Goal: Transaction & Acquisition: Purchase product/service

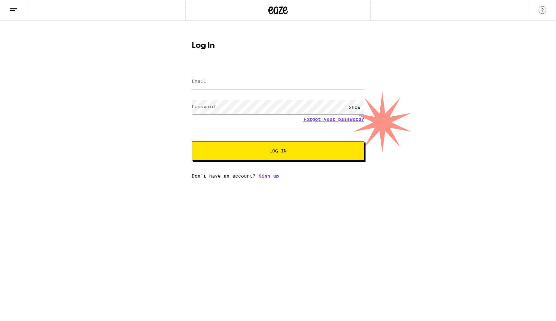
click at [267, 86] on input "Email" at bounding box center [278, 81] width 173 height 14
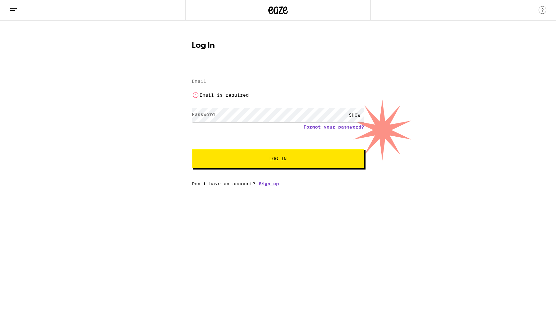
type input "[EMAIL_ADDRESS][DOMAIN_NAME]"
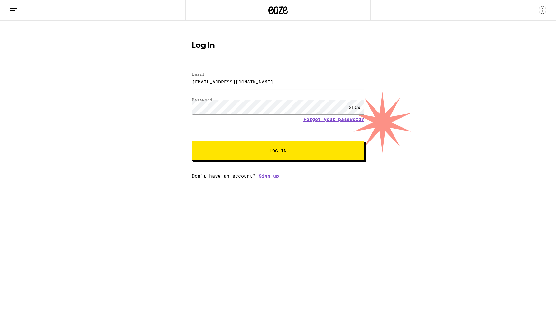
click at [262, 147] on button "Log In" at bounding box center [278, 150] width 173 height 19
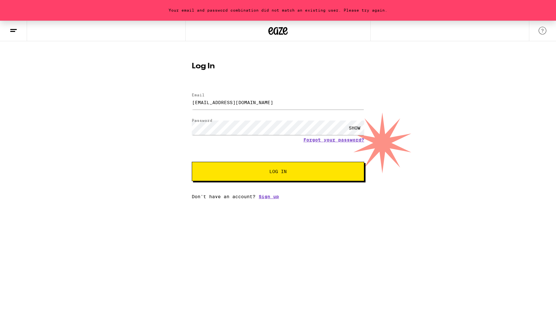
click at [352, 127] on div "SHOW" at bounding box center [354, 127] width 19 height 14
click at [301, 199] on html "Your email and password combination did not match an existing user. Please try …" at bounding box center [278, 99] width 556 height 199
click at [272, 172] on span "Log In" at bounding box center [277, 171] width 17 height 5
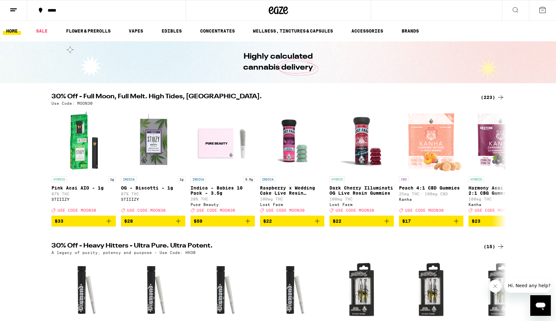
click at [58, 13] on div "*****" at bounding box center [110, 10] width 132 height 5
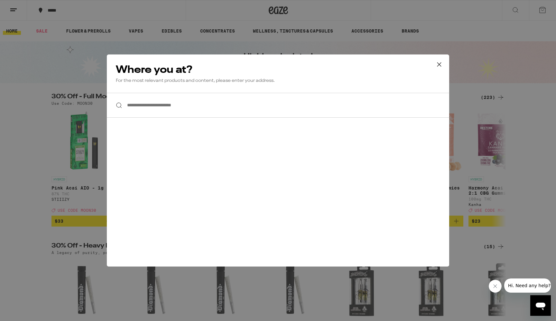
click at [442, 63] on icon at bounding box center [440, 65] width 10 height 10
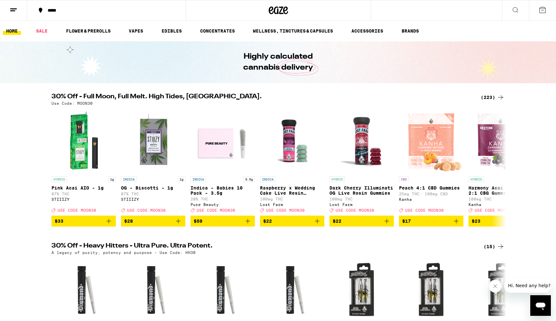
click at [19, 11] on button at bounding box center [13, 10] width 27 height 20
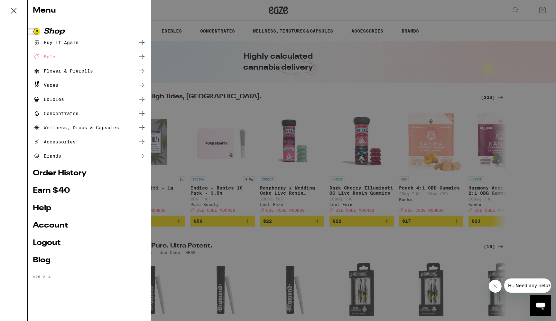
click at [54, 225] on link "Account" at bounding box center [89, 225] width 113 height 8
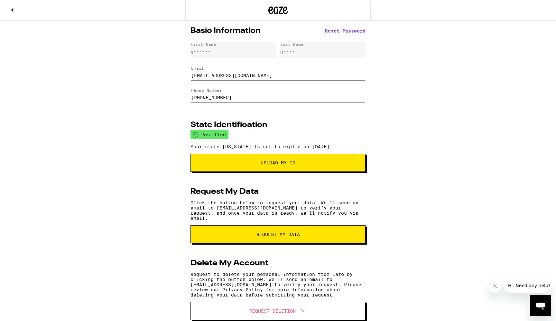
click at [15, 6] on icon at bounding box center [14, 10] width 8 height 8
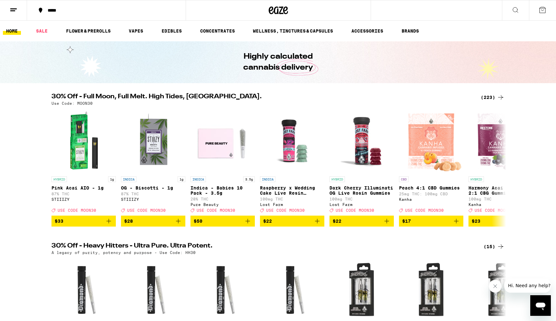
click at [15, 5] on button at bounding box center [13, 10] width 27 height 20
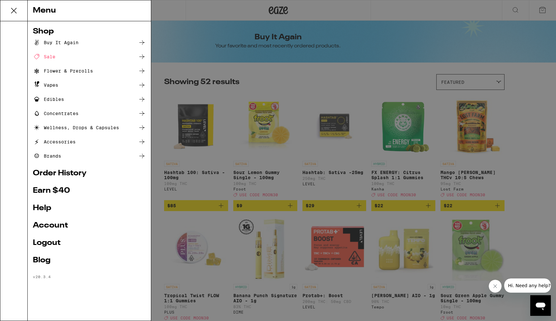
click at [243, 79] on div "Menu Shop Buy It Again Sale Flower & Prerolls Vapes Edibles Concentrates Wellne…" at bounding box center [278, 160] width 556 height 321
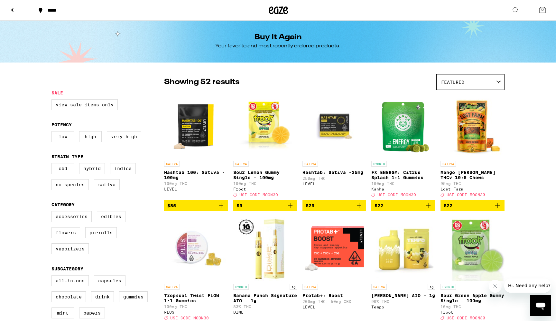
click at [222, 208] on icon "Add to bag" at bounding box center [221, 205] width 5 height 5
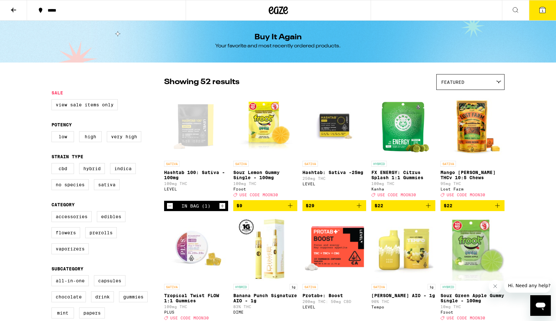
click at [291, 209] on icon "Add to bag" at bounding box center [290, 206] width 8 height 8
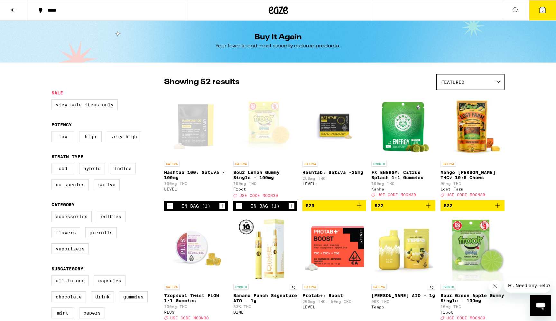
click at [360, 209] on icon "Add to bag" at bounding box center [359, 206] width 8 height 8
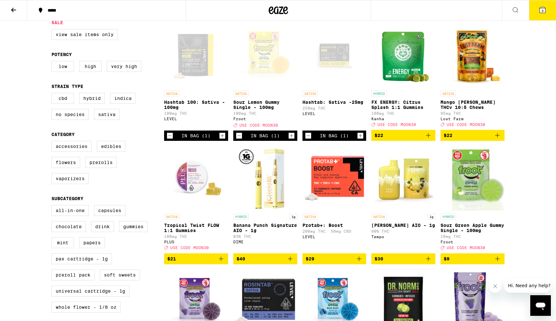
scroll to position [71, 0]
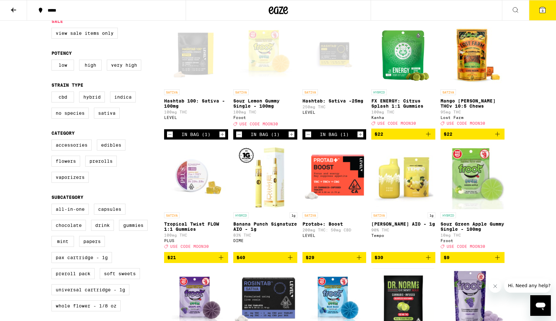
click at [430, 261] on icon "Add to bag" at bounding box center [429, 257] width 8 height 8
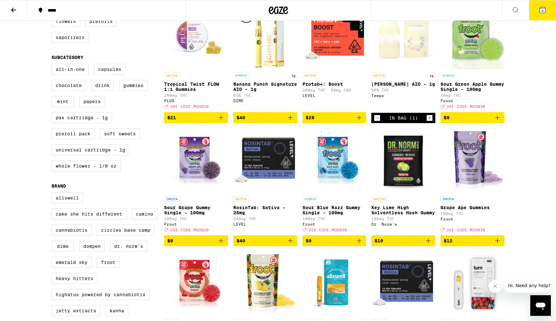
scroll to position [212, 0]
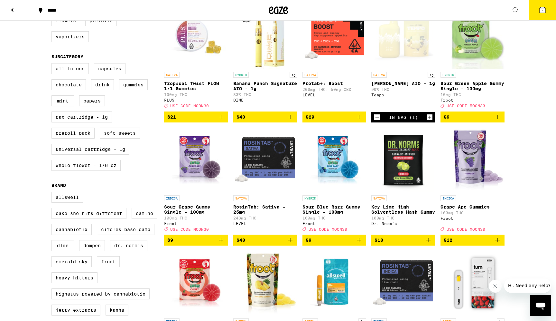
click at [428, 242] on icon "Add to bag" at bounding box center [428, 240] width 5 height 5
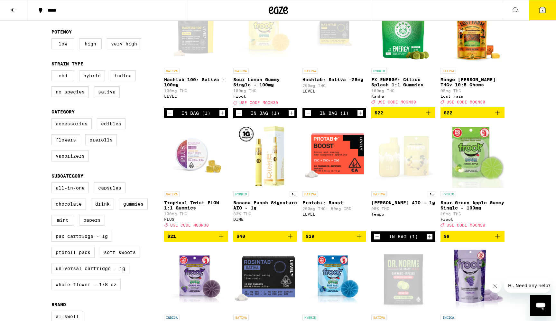
scroll to position [84, 0]
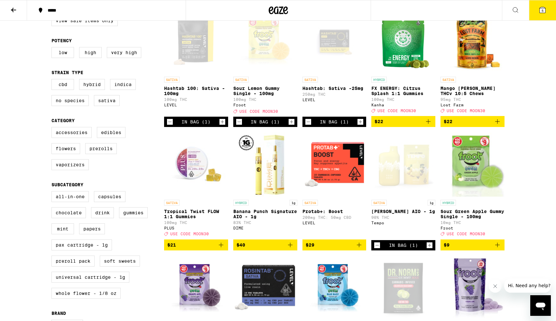
click at [359, 248] on icon "Add to bag" at bounding box center [359, 245] width 8 height 8
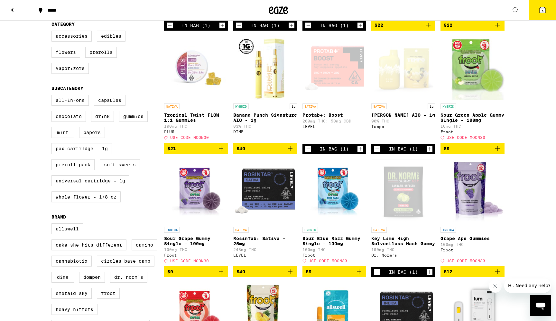
scroll to position [37, 0]
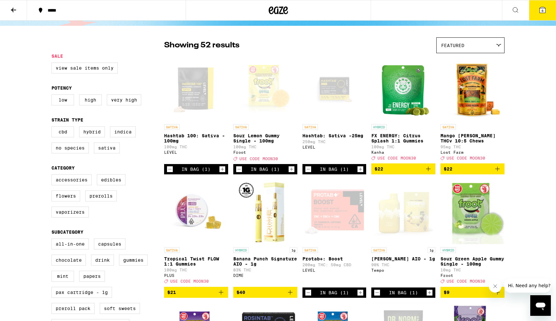
click at [362, 296] on icon "Increment" at bounding box center [361, 292] width 6 height 8
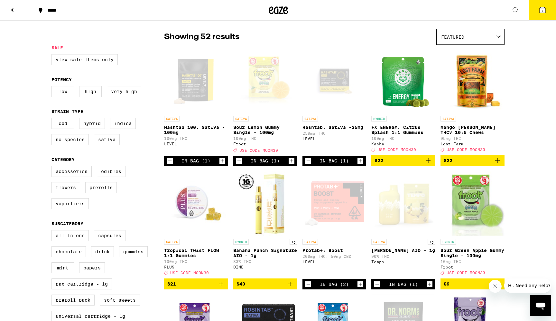
scroll to position [46, 0]
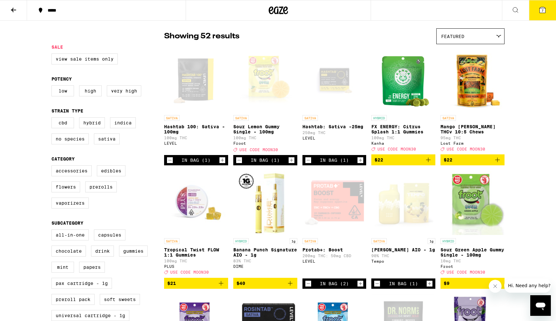
click at [362, 287] on icon "Increment" at bounding box center [361, 283] width 6 height 8
click at [541, 9] on icon at bounding box center [543, 10] width 6 height 6
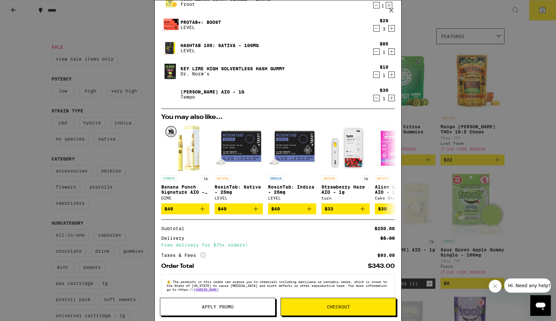
scroll to position [62, 0]
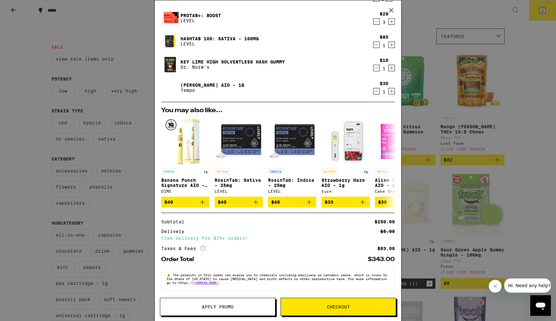
click at [466, 127] on div "Your Cart Hashtab: Sativa -25mg LEVEL $29 1 Sour Lemon Gummy Single - 100mg Fro…" at bounding box center [278, 160] width 556 height 321
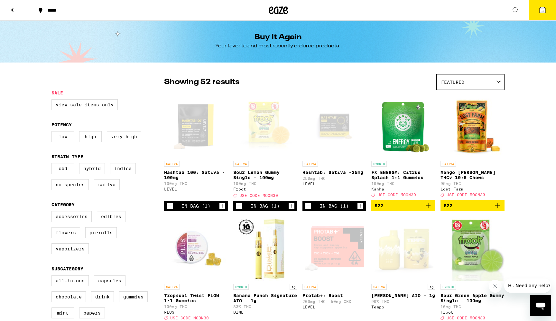
click at [513, 16] on button at bounding box center [515, 10] width 27 height 20
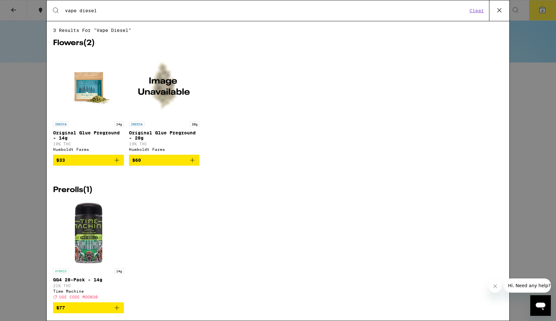
click at [74, 11] on input "vape diesel" at bounding box center [266, 11] width 403 height 6
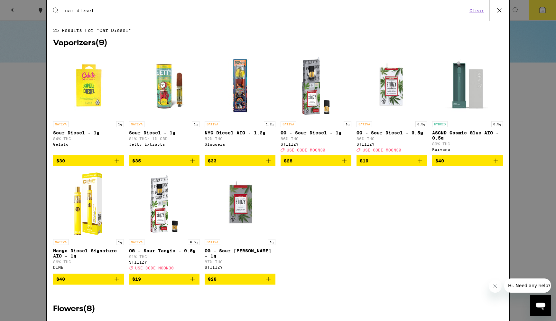
type input "car diesel"
click at [498, 8] on icon at bounding box center [500, 10] width 10 height 10
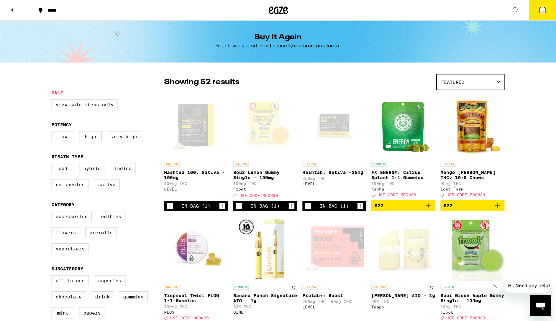
click at [16, 7] on icon at bounding box center [14, 10] width 8 height 8
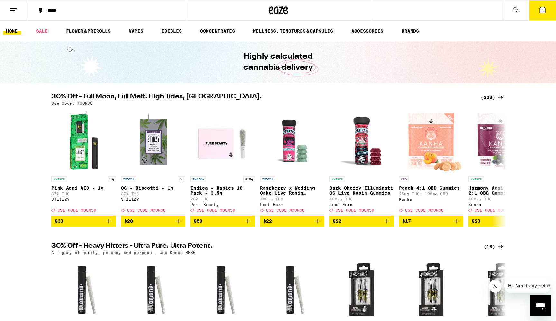
click at [140, 36] on ul "HOME SALE FLOWER & PREROLLS VAPES EDIBLES CONCENTRATES WELLNESS, TINCTURES & CA…" at bounding box center [278, 31] width 556 height 21
click at [140, 33] on link "VAPES" at bounding box center [136, 31] width 21 height 8
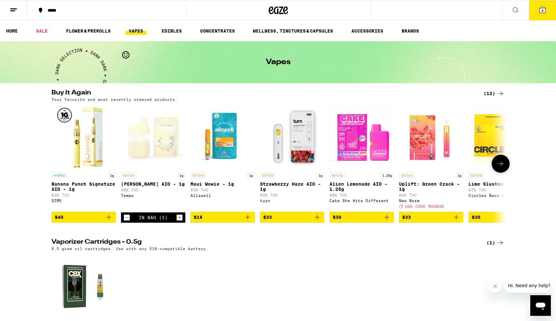
click at [501, 164] on icon at bounding box center [500, 163] width 5 height 5
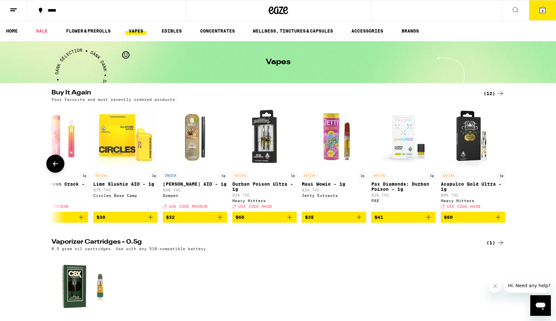
scroll to position [0, 381]
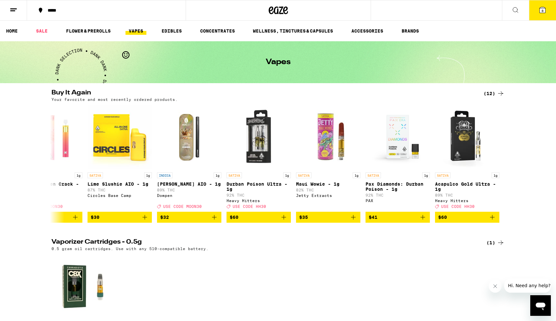
click at [500, 93] on icon at bounding box center [501, 93] width 8 height 8
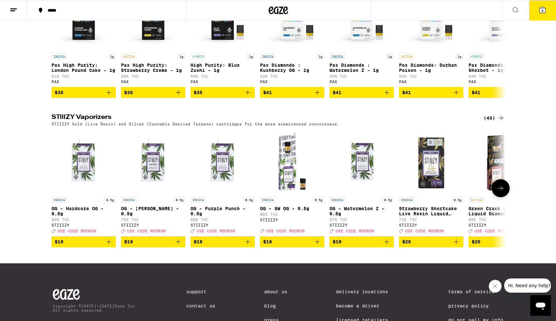
scroll to position [772, 0]
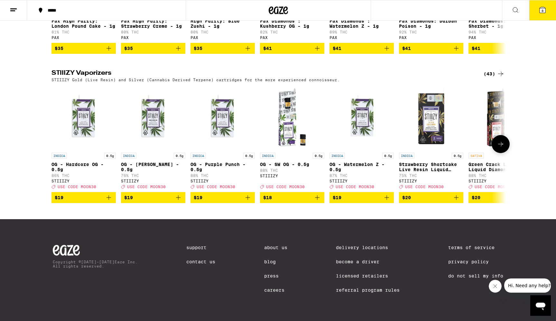
click at [504, 140] on icon at bounding box center [501, 144] width 8 height 8
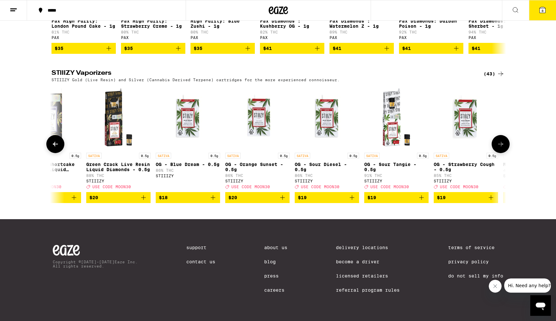
scroll to position [0, 383]
click at [504, 140] on icon at bounding box center [501, 144] width 8 height 8
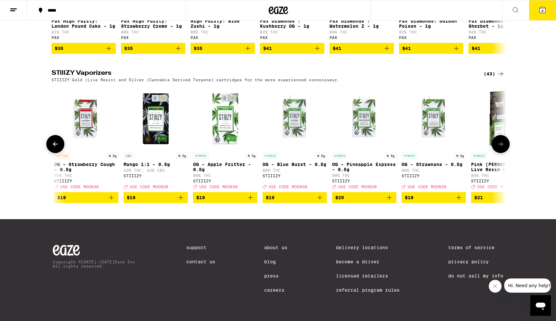
scroll to position [0, 766]
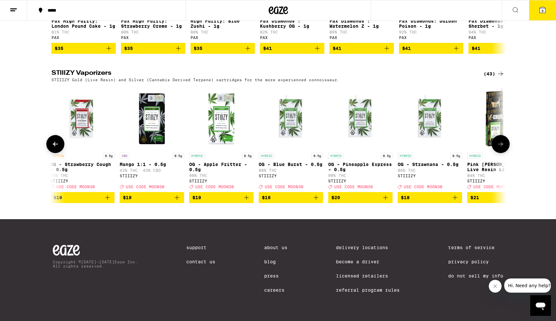
click at [504, 140] on icon at bounding box center [501, 144] width 8 height 8
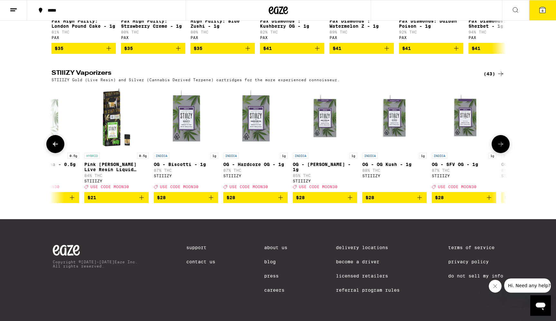
click at [504, 140] on icon at bounding box center [501, 144] width 8 height 8
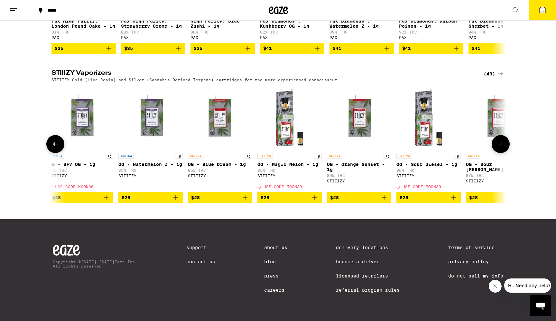
click at [504, 140] on icon at bounding box center [501, 144] width 8 height 8
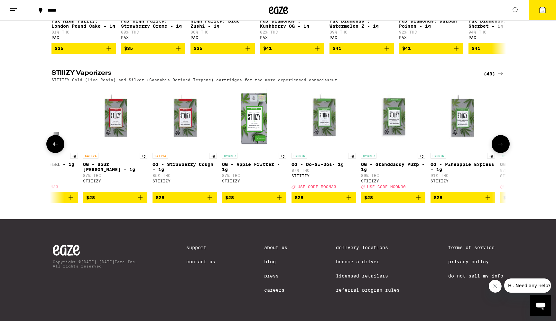
click at [504, 140] on icon at bounding box center [501, 144] width 8 height 8
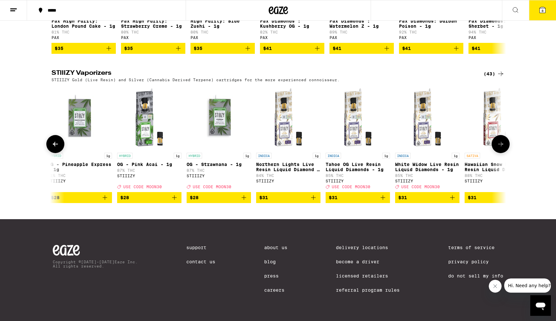
click at [504, 140] on icon at bounding box center [501, 144] width 8 height 8
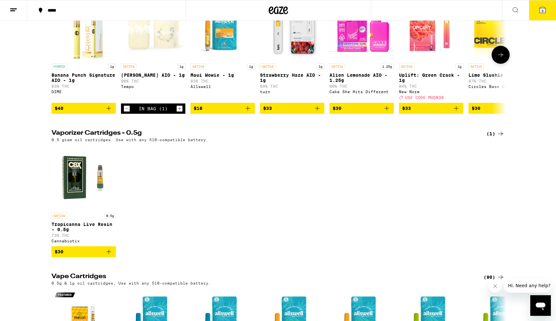
scroll to position [39, 0]
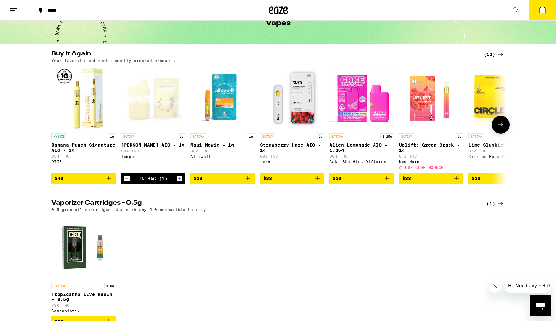
click at [504, 127] on icon at bounding box center [501, 125] width 8 height 8
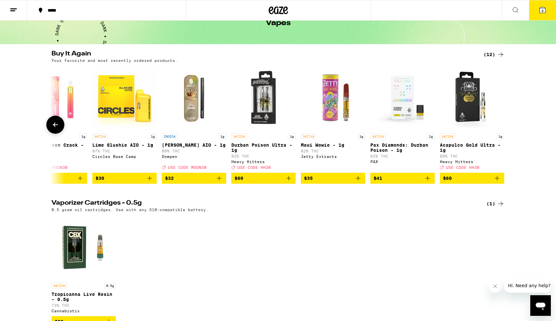
scroll to position [0, 381]
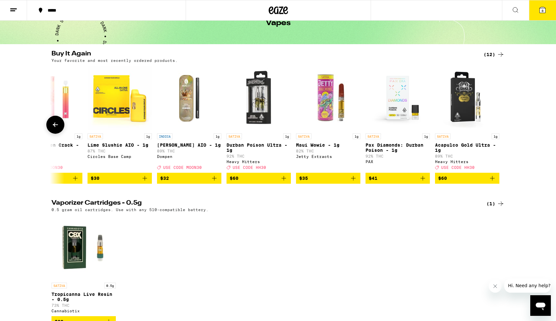
click at [56, 128] on icon at bounding box center [56, 125] width 8 height 8
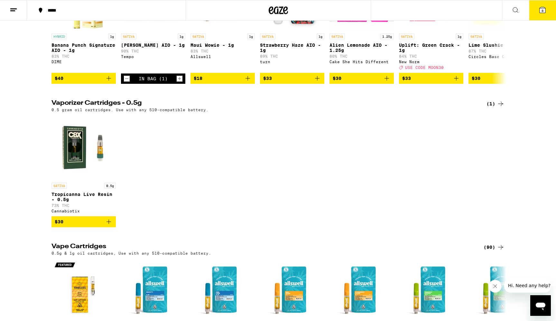
scroll to position [0, 0]
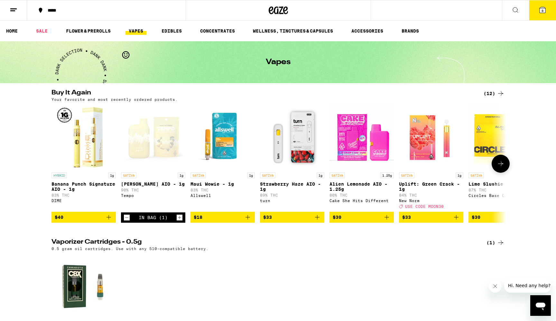
click at [499, 167] on icon at bounding box center [501, 164] width 8 height 8
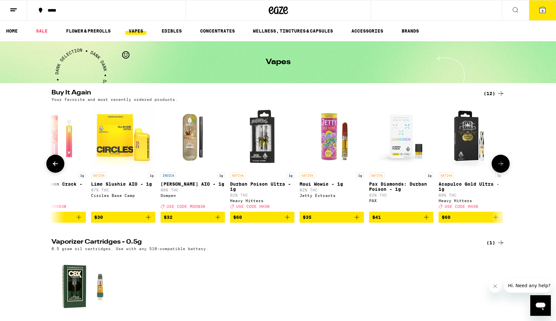
scroll to position [0, 381]
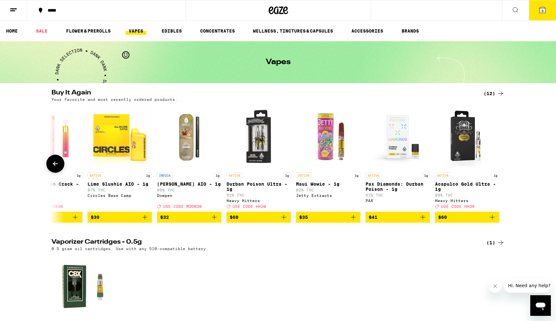
click at [281, 221] on icon "Add to bag" at bounding box center [284, 217] width 8 height 8
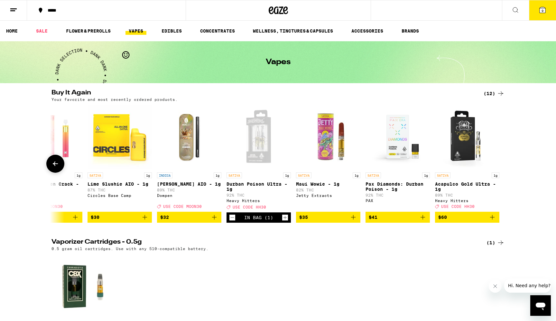
click at [53, 166] on icon at bounding box center [55, 163] width 5 height 5
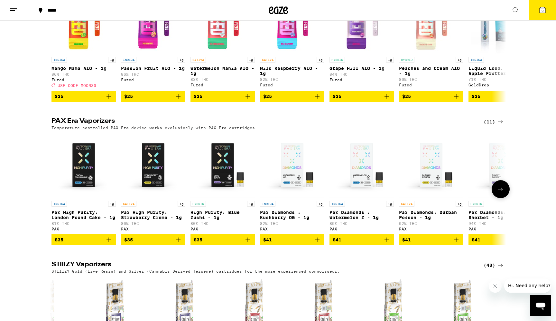
scroll to position [689, 0]
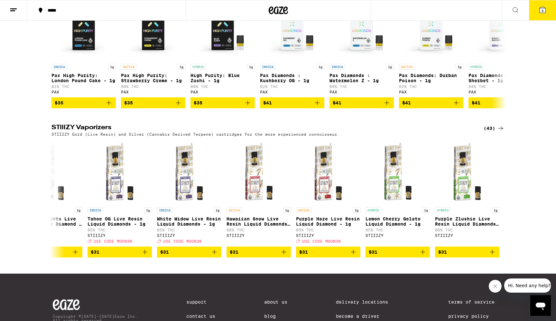
click at [519, 8] on icon at bounding box center [516, 10] width 8 height 8
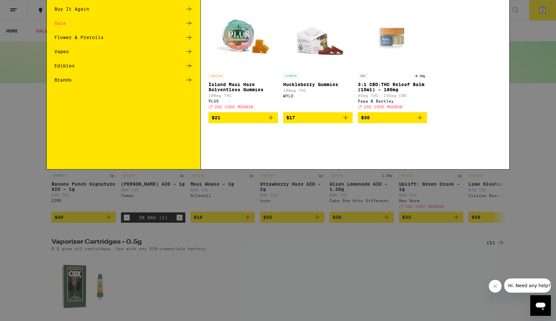
scroll to position [0, 0]
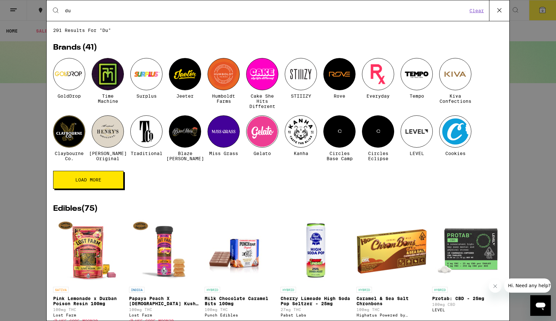
type input "d"
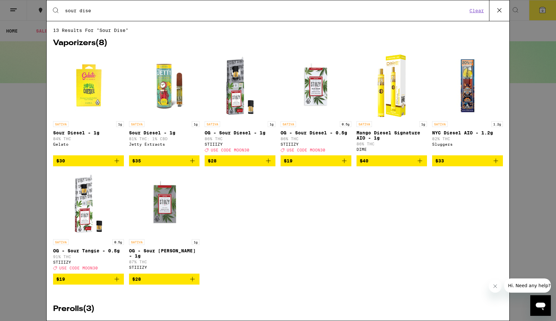
type input "sour dise"
click at [193, 164] on icon "Add to bag" at bounding box center [193, 161] width 8 height 8
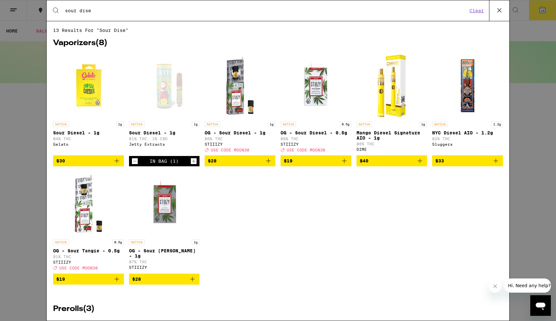
click at [92, 105] on img "Open page for Sour Diesel - 1g from Gelato" at bounding box center [88, 85] width 64 height 64
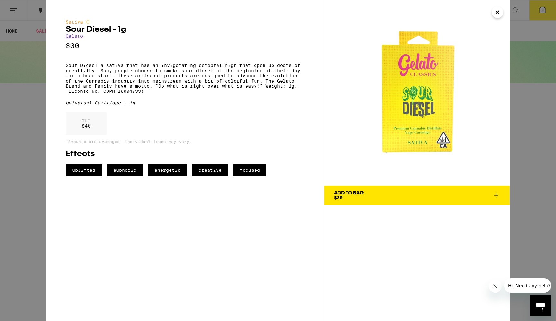
click at [396, 195] on span "Add To Bag $30" at bounding box center [417, 195] width 166 height 9
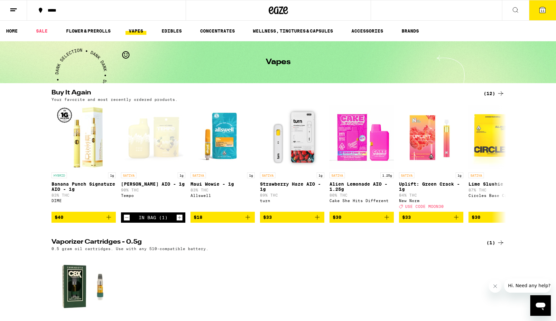
click at [542, 8] on icon at bounding box center [543, 10] width 6 height 6
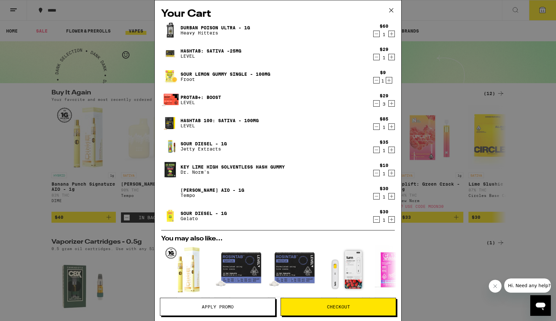
click at [379, 57] on icon "Decrement" at bounding box center [377, 57] width 6 height 8
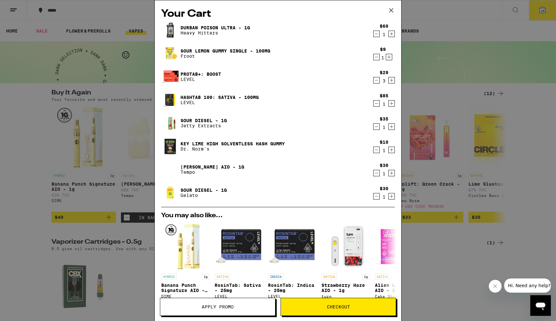
click at [349, 304] on span "Checkout" at bounding box center [338, 306] width 23 height 5
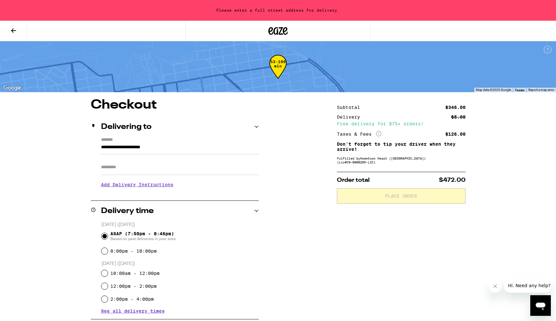
click at [116, 146] on input "**********" at bounding box center [180, 148] width 158 height 11
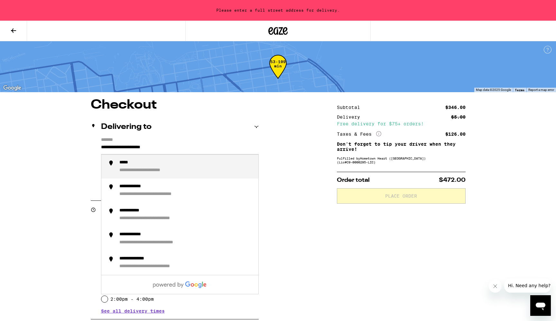
click at [145, 148] on input "**********" at bounding box center [180, 148] width 158 height 11
click at [145, 173] on div "**********" at bounding box center [144, 170] width 50 height 6
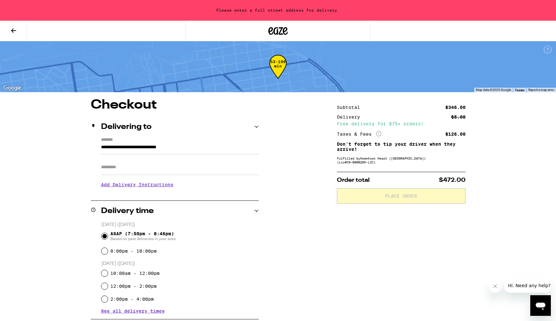
type input "**********"
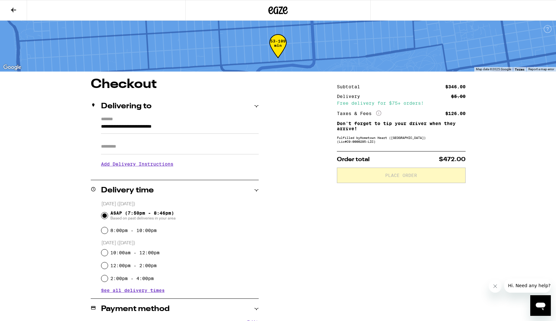
click at [149, 164] on h3 "Add Delivery Instructions" at bounding box center [180, 163] width 158 height 15
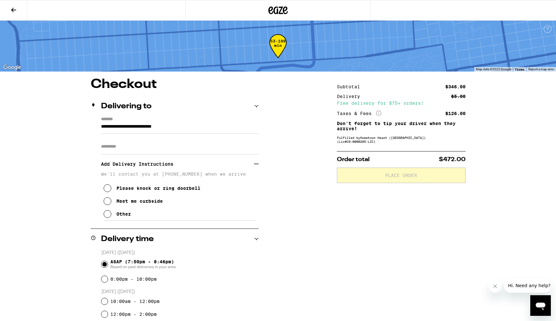
click at [255, 164] on icon at bounding box center [256, 164] width 5 height 0
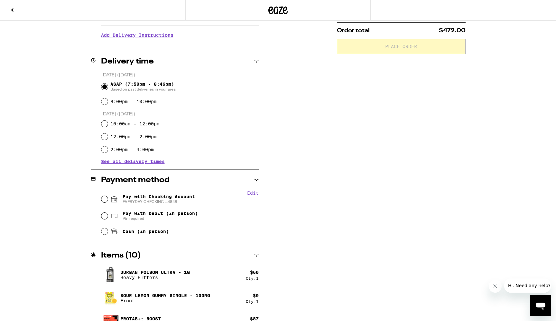
scroll to position [148, 0]
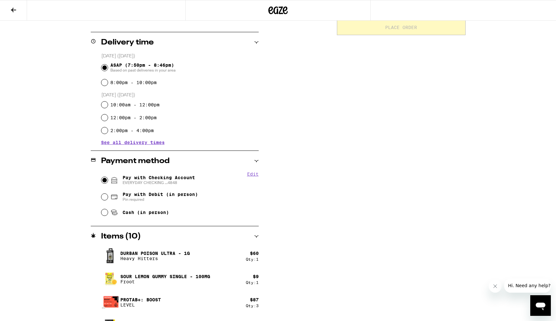
click at [104, 180] on input "Pay with Checking Account EVERYDAY CHECKING ...4848" at bounding box center [104, 180] width 6 height 6
radio input "true"
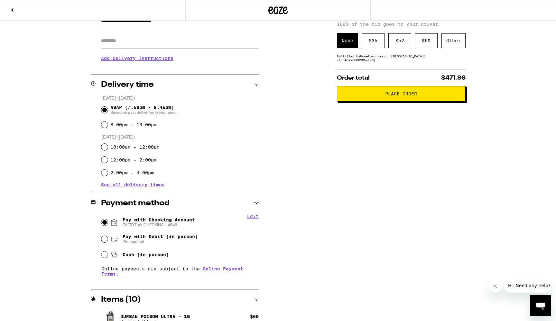
scroll to position [4, 0]
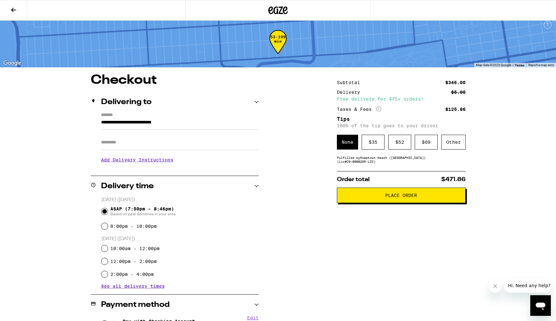
click at [192, 123] on input "**********" at bounding box center [180, 123] width 158 height 11
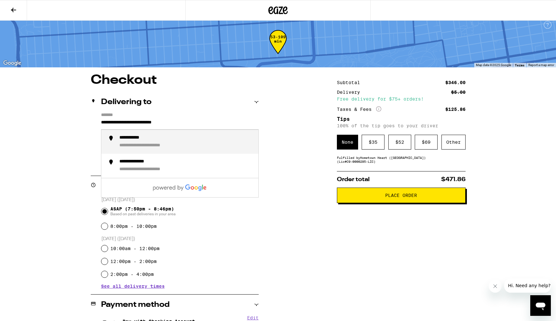
click at [169, 143] on div "**********" at bounding box center [186, 142] width 134 height 14
type input "**********"
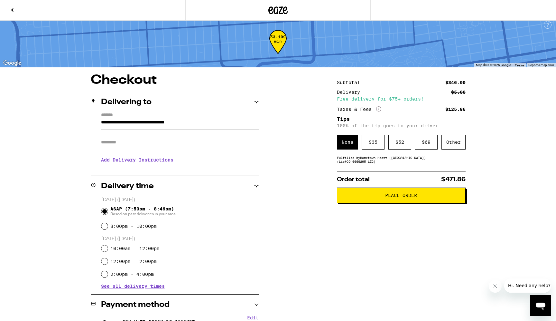
click at [400, 201] on button "Place Order" at bounding box center [401, 194] width 129 height 15
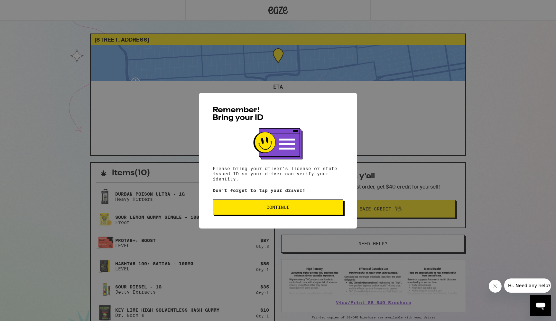
click at [278, 209] on span "Continue" at bounding box center [278, 207] width 23 height 5
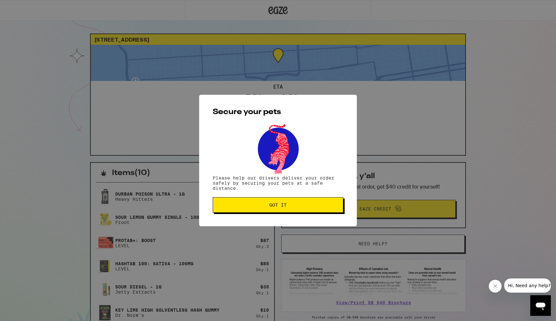
click at [278, 211] on button "Got it" at bounding box center [278, 204] width 131 height 15
